Goal: Find specific page/section: Find specific page/section

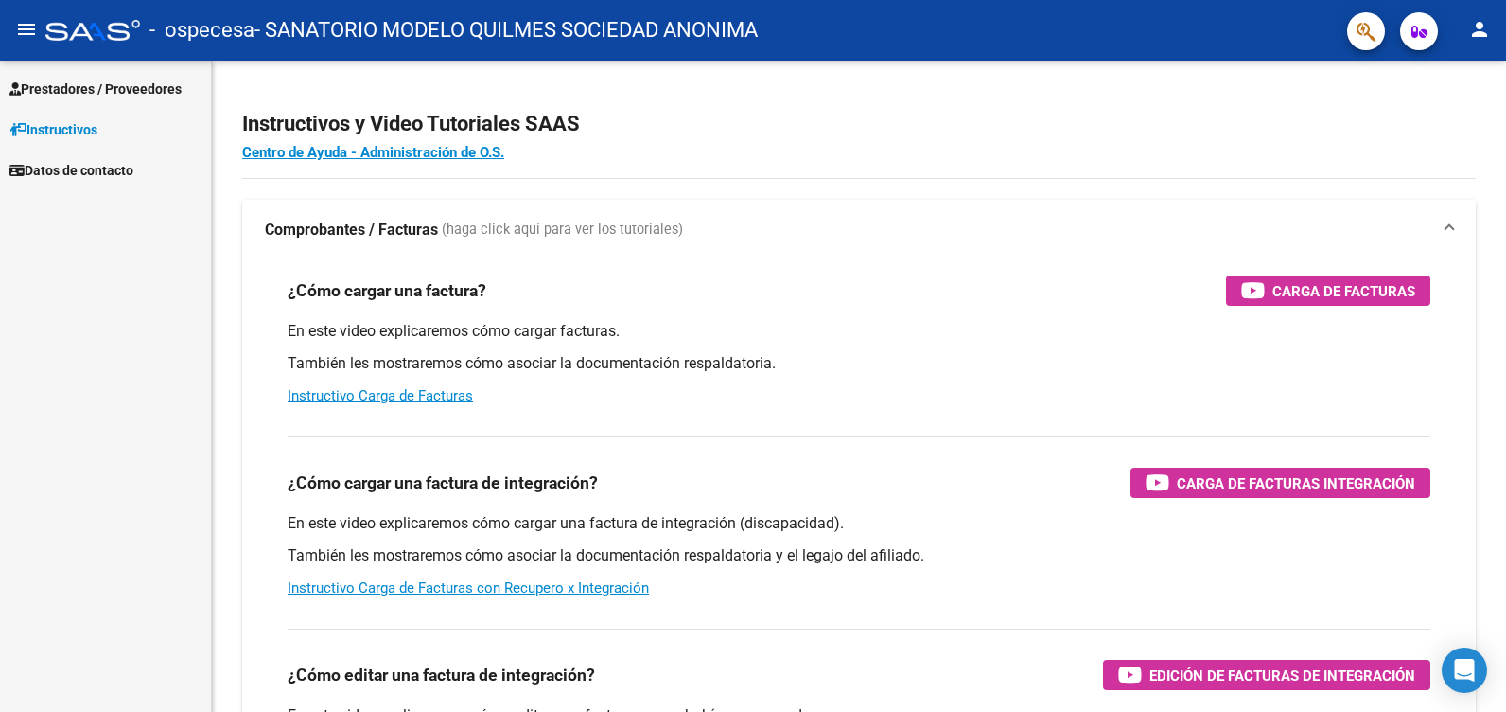
click at [126, 89] on span "Prestadores / Proveedores" at bounding box center [95, 89] width 172 height 21
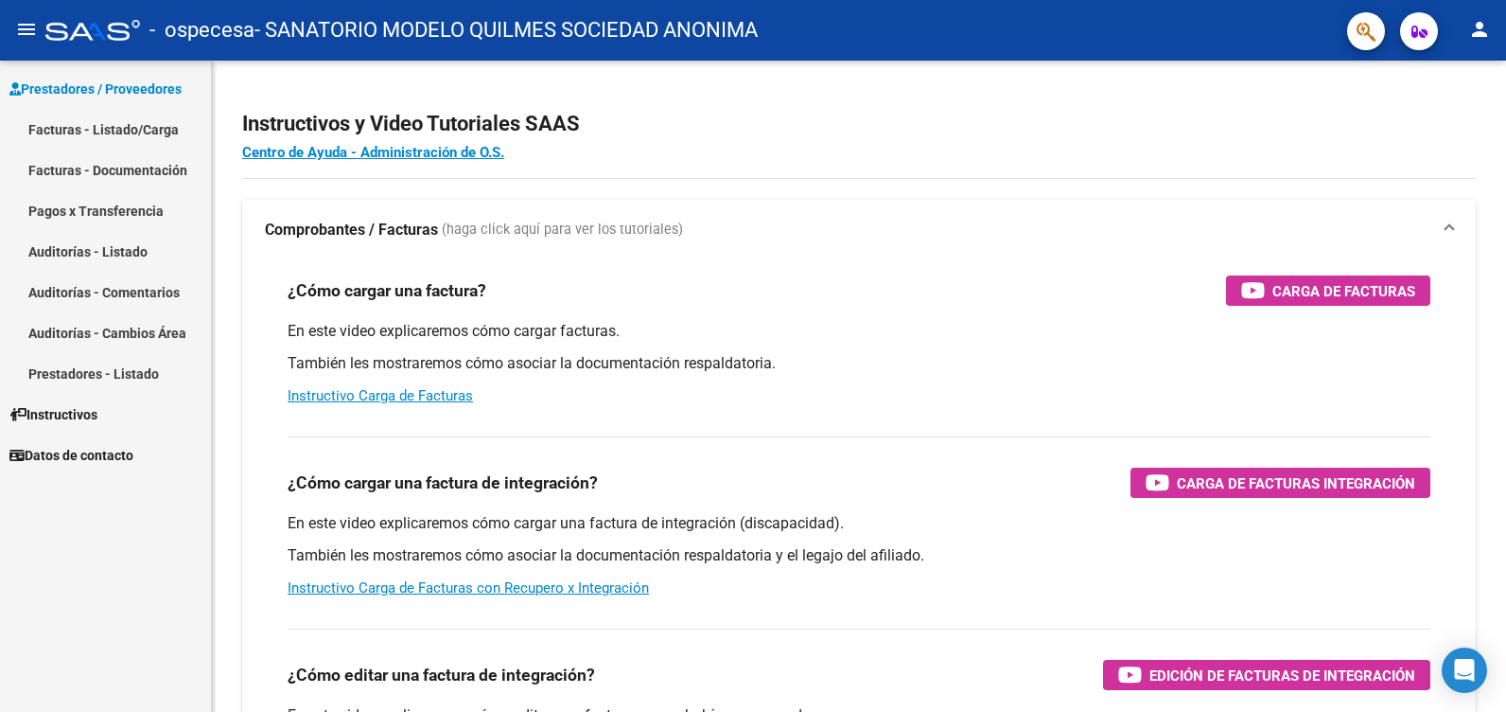
click at [133, 124] on link "Facturas - Listado/Carga" at bounding box center [105, 129] width 211 height 41
